Goal: Obtain resource: Download file/media

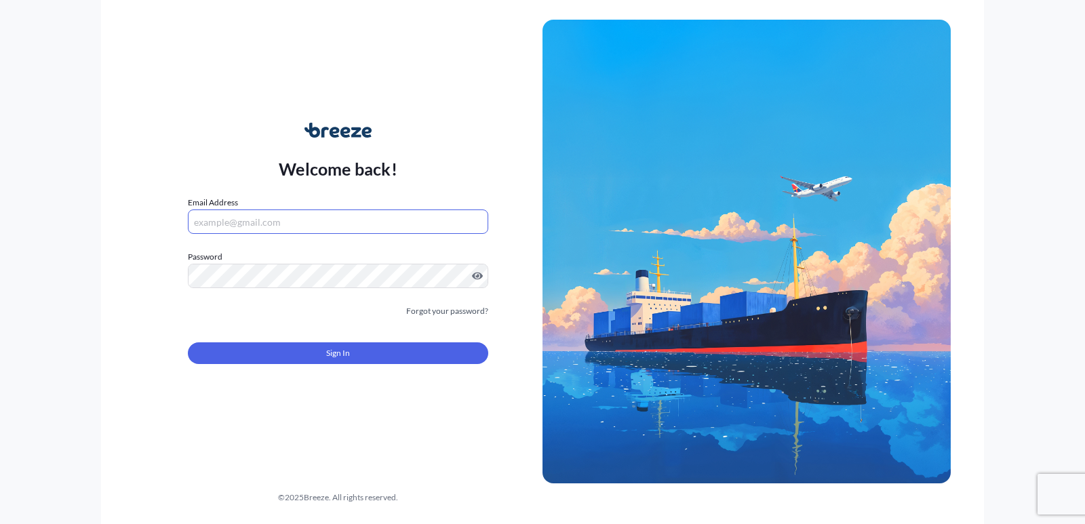
click at [343, 231] on input "Email Address" at bounding box center [338, 221] width 300 height 24
type input "[EMAIL_ADDRESS][DOMAIN_NAME]"
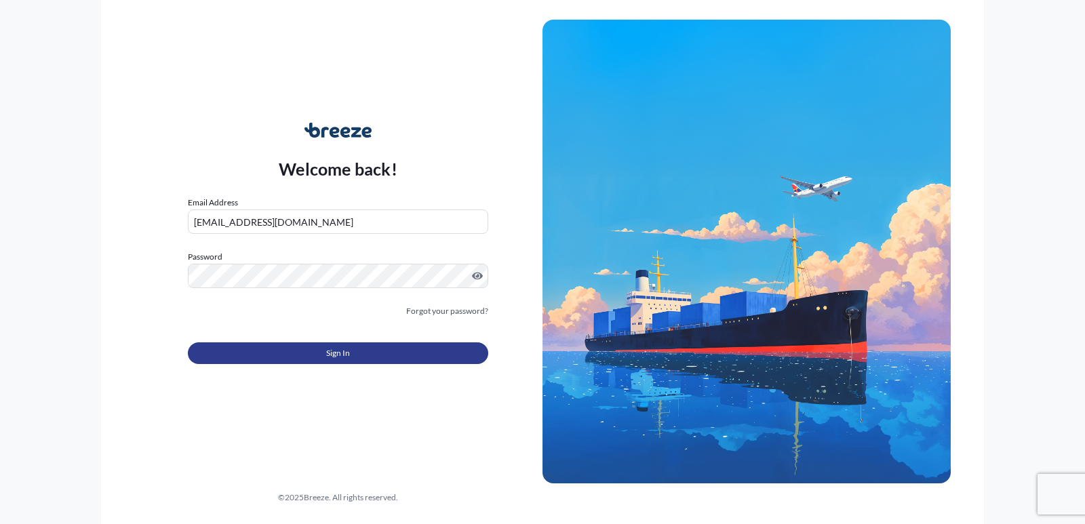
click at [343, 361] on button "Sign In" at bounding box center [338, 353] width 300 height 22
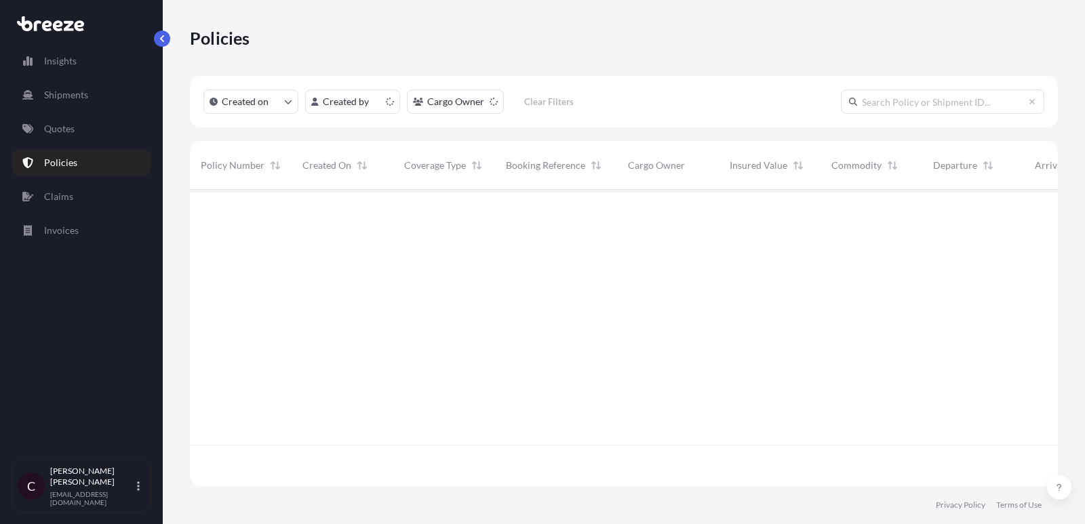
scroll to position [304, 868]
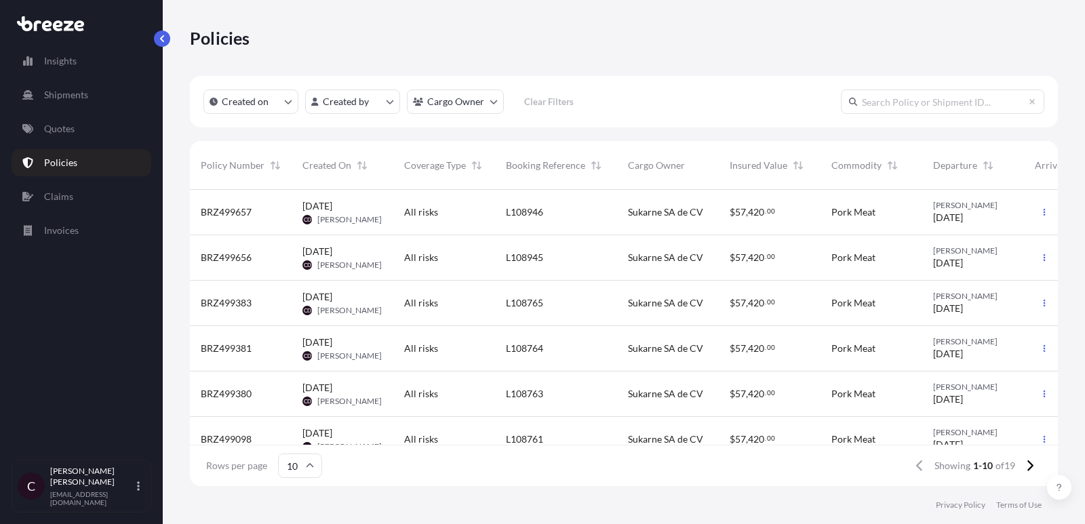
click at [588, 308] on div "L108765" at bounding box center [556, 303] width 100 height 14
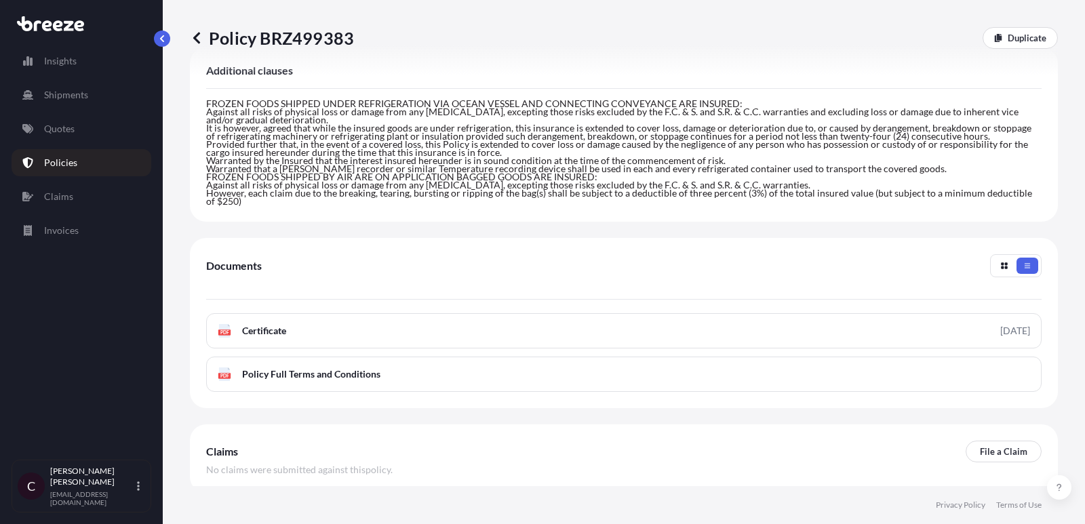
scroll to position [455, 0]
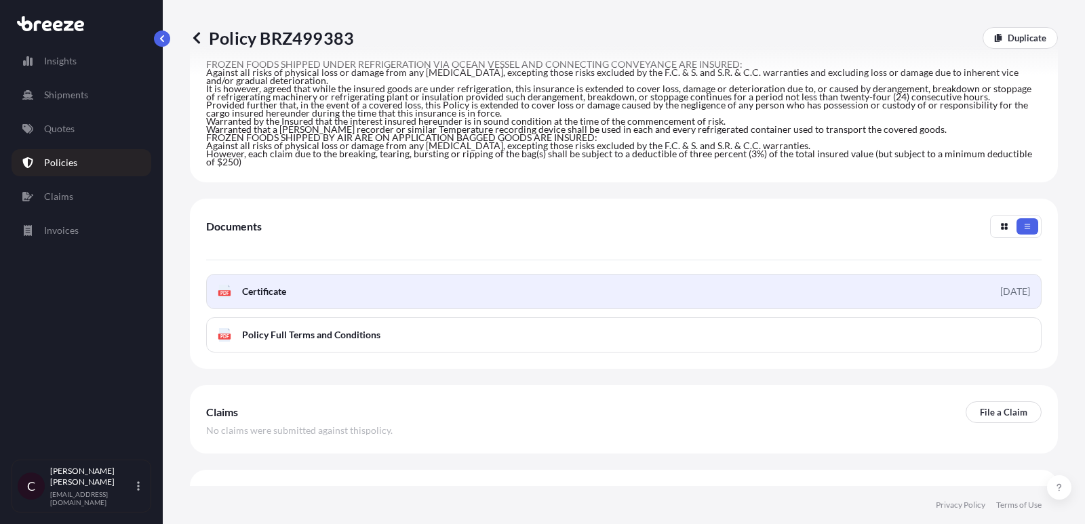
click at [264, 285] on span "Certificate" at bounding box center [264, 292] width 44 height 14
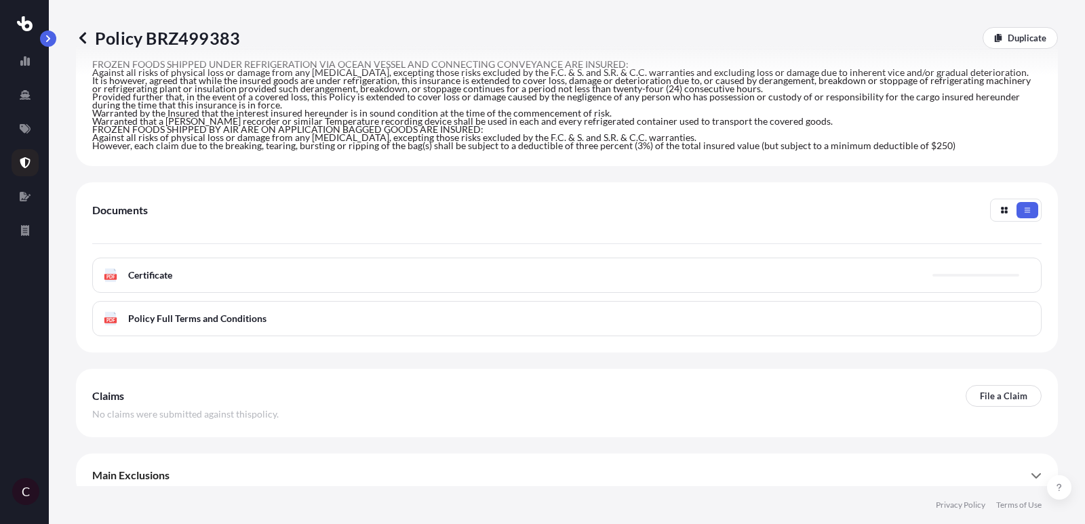
scroll to position [448, 0]
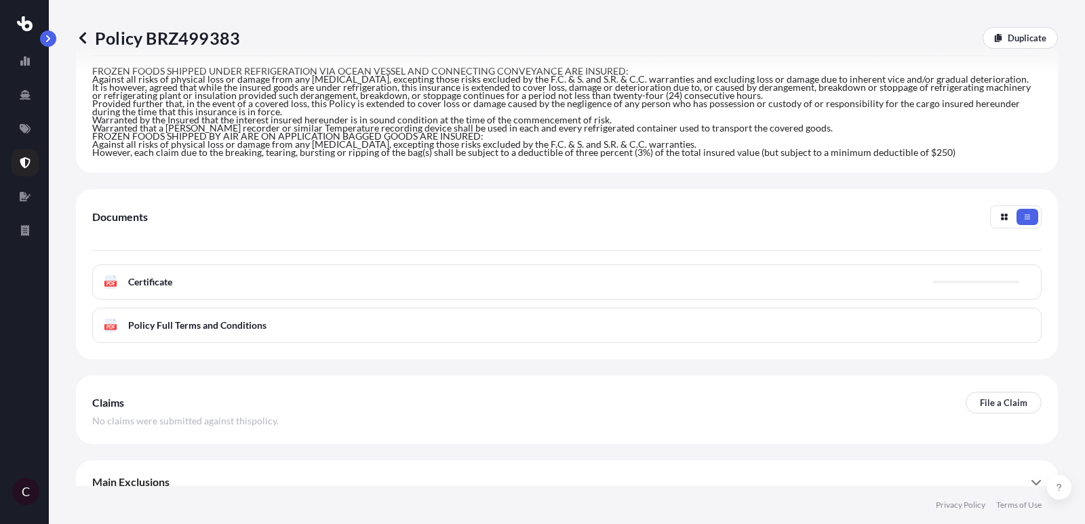
click at [90, 36] on p "Policy BRZ499383" at bounding box center [158, 38] width 164 height 22
click at [82, 36] on icon at bounding box center [82, 38] width 7 height 12
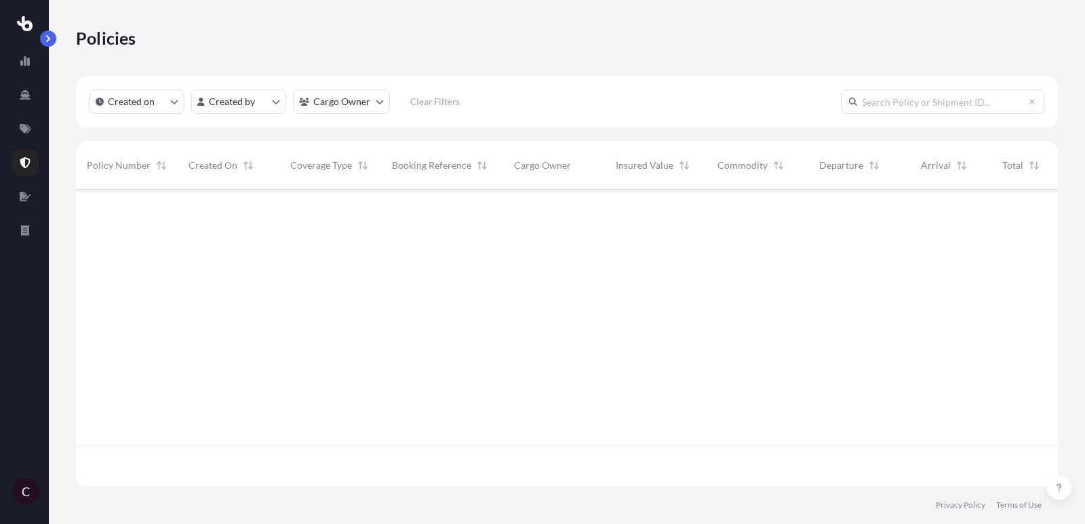
scroll to position [304, 982]
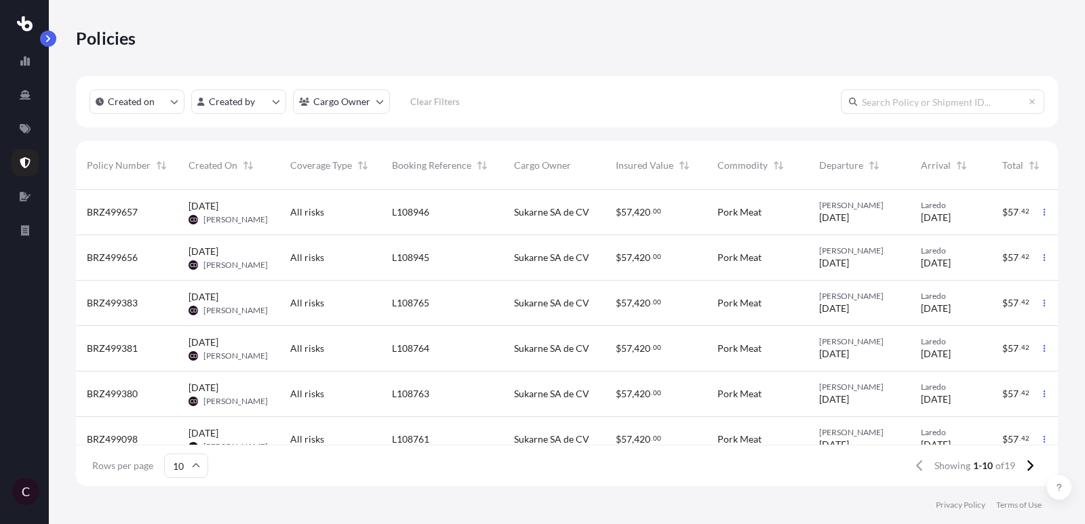
click at [441, 342] on div "L108764" at bounding box center [442, 349] width 100 height 14
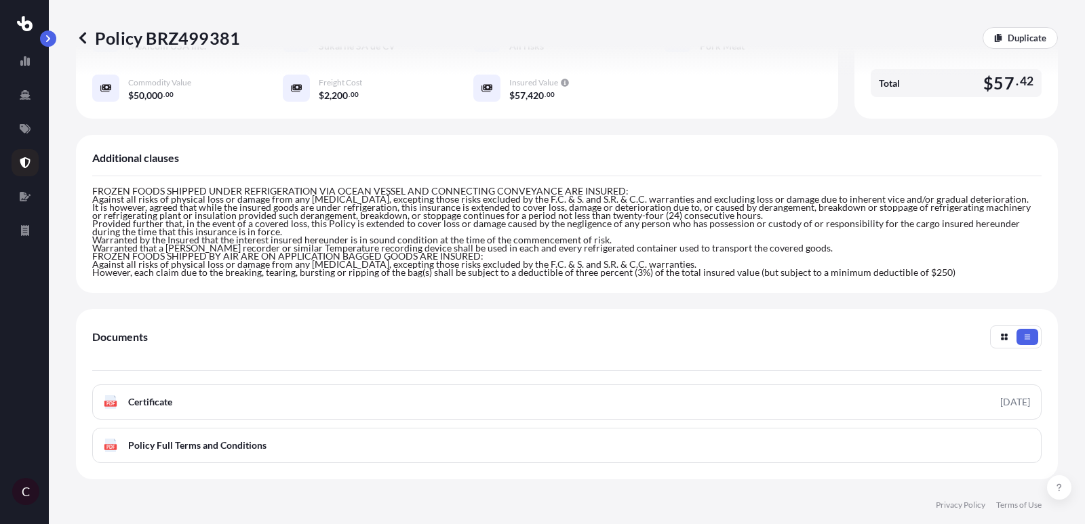
scroll to position [398, 0]
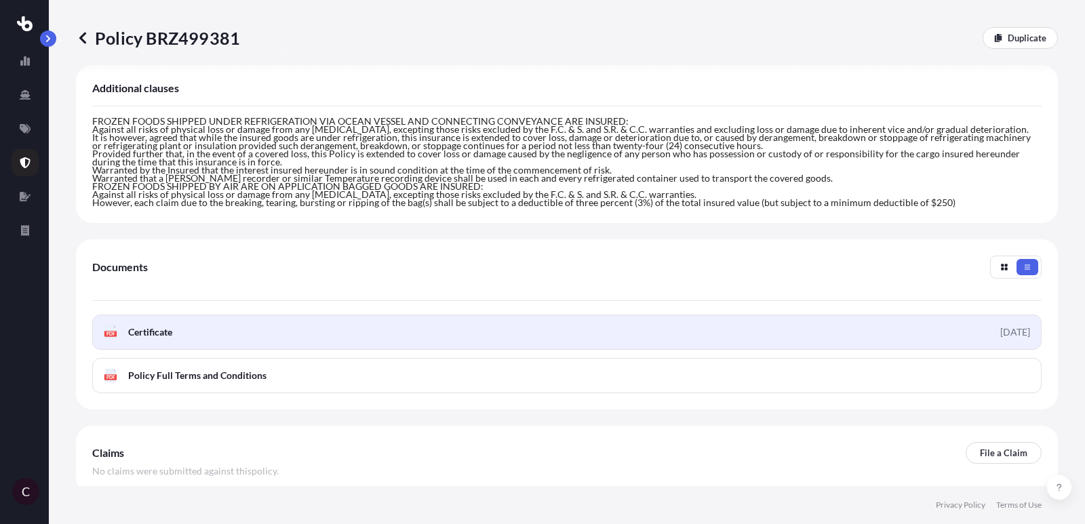
click at [150, 325] on span "Certificate" at bounding box center [150, 332] width 44 height 14
